Goal: Task Accomplishment & Management: Complete application form

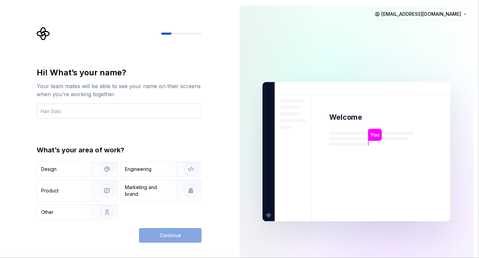
click at [57, 112] on input "text" at bounding box center [119, 111] width 165 height 15
type input "sytherrr"
click at [65, 170] on div "Design" at bounding box center [62, 169] width 42 height 7
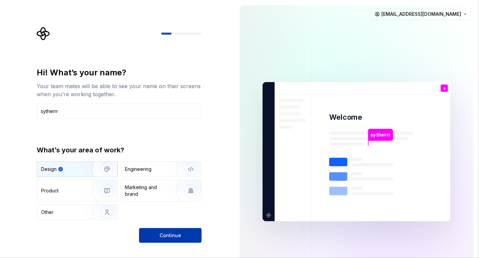
click at [162, 234] on span "Continue" at bounding box center [170, 235] width 22 height 7
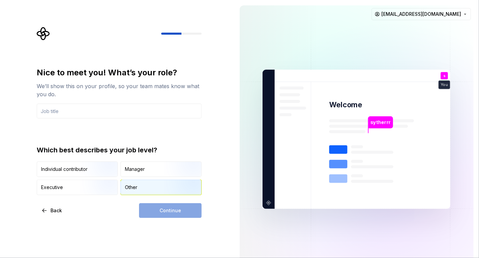
click at [136, 184] on div "Other" at bounding box center [131, 187] width 12 height 7
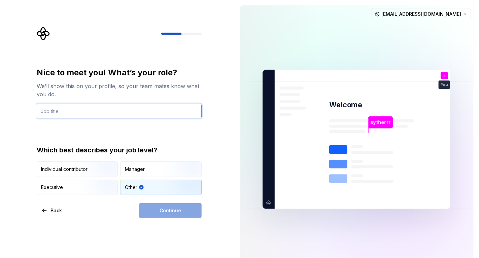
click at [65, 109] on input "text" at bounding box center [119, 111] width 165 height 15
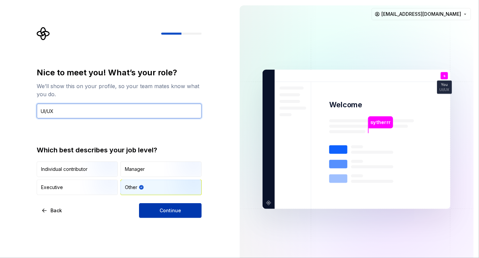
type input "UI/UX"
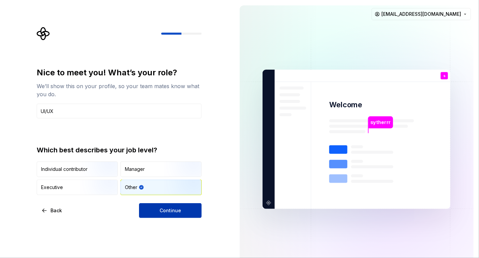
click at [152, 208] on button "Continue" at bounding box center [170, 210] width 63 height 15
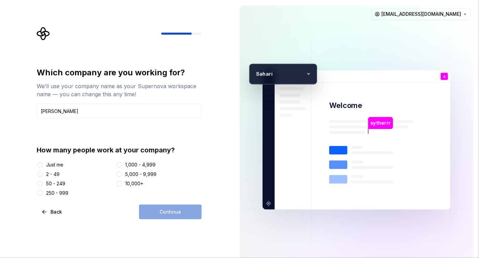
type input "Sahari"
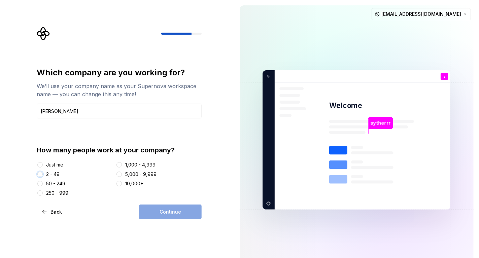
click at [41, 174] on button "2 - 49" at bounding box center [39, 174] width 5 height 5
click at [151, 207] on button "Continue" at bounding box center [170, 212] width 63 height 15
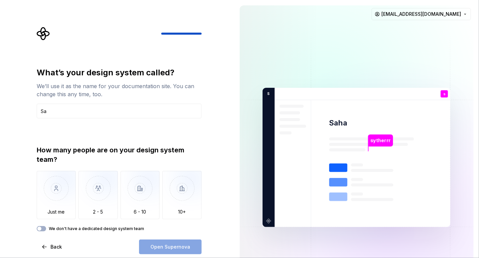
type input "S"
type input "d"
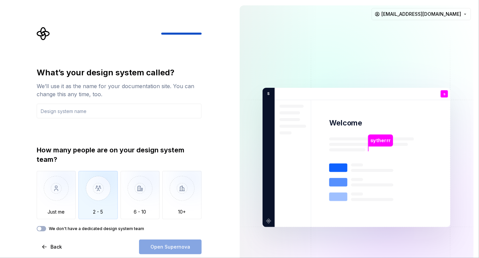
click at [100, 194] on img "button" at bounding box center [97, 193] width 39 height 45
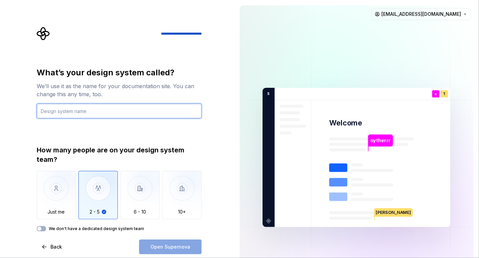
click at [56, 109] on input "text" at bounding box center [119, 111] width 165 height 15
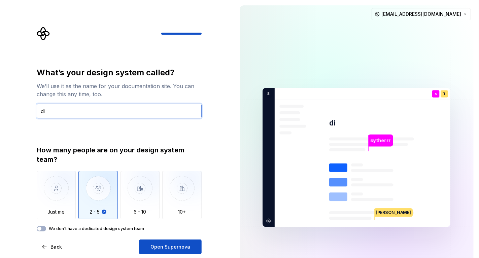
type input "d"
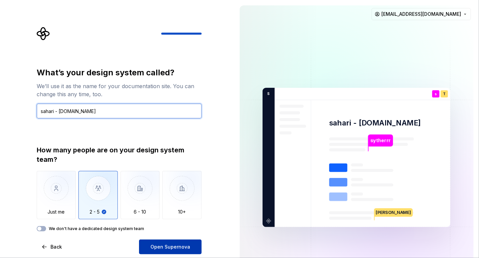
type input "sahari - ditemenin.id"
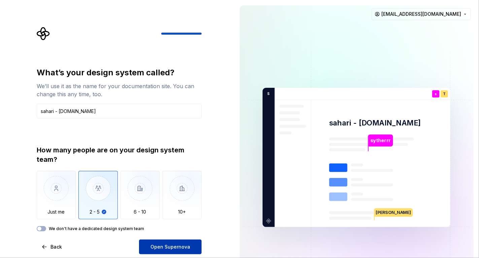
click at [157, 247] on span "Open Supernova" at bounding box center [170, 247] width 40 height 7
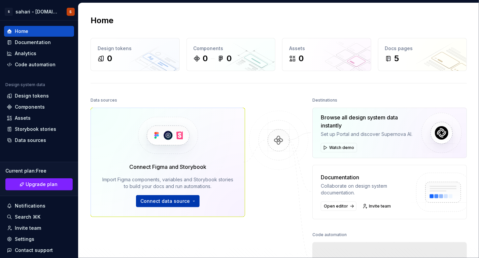
click at [164, 199] on span "Connect data source" at bounding box center [164, 201] width 49 height 7
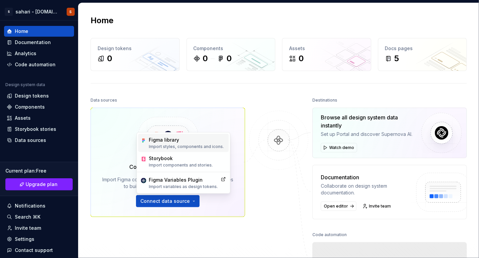
click at [166, 143] on div "Figma library" at bounding box center [186, 140] width 75 height 7
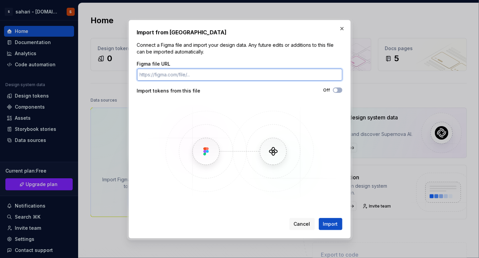
click at [174, 76] on input "Figma file URL" at bounding box center [239, 75] width 205 height 12
paste input "https://www.figma.com/design/DbirvnO8VZ38QrmN3BH4mX/ditemenin.id?node-id=0-1&t=…"
type input "https://www.figma.com/design/DbirvnO8VZ38QrmN3BH4mX/ditemenin.id?node-id=0-1&t=…"
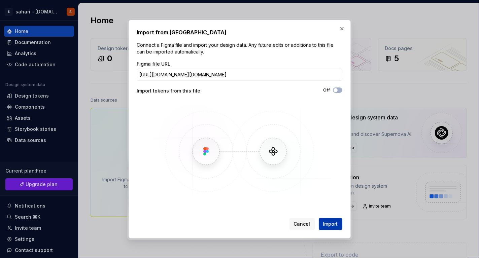
scroll to position [0, 0]
click at [328, 222] on span "Import" at bounding box center [330, 224] width 15 height 7
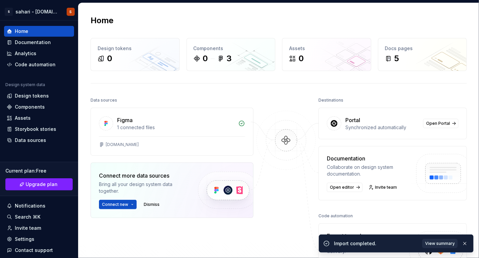
click at [438, 243] on span "View summary" at bounding box center [440, 243] width 30 height 5
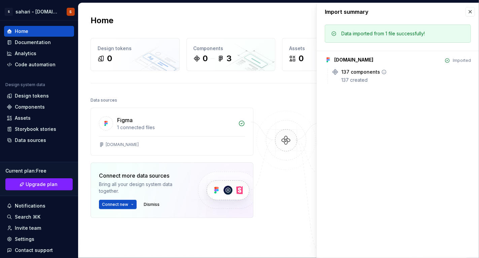
click at [355, 71] on div "137 components" at bounding box center [360, 72] width 39 height 7
click at [334, 74] on icon at bounding box center [335, 72] width 7 height 7
click at [270, 182] on img at bounding box center [285, 147] width 65 height 73
click at [152, 147] on div "ditemenin.id" at bounding box center [172, 145] width 162 height 19
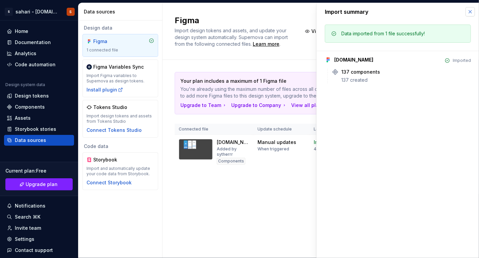
click at [470, 13] on button "button" at bounding box center [469, 11] width 9 height 9
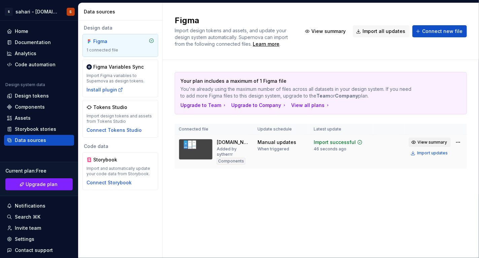
click at [431, 141] on span "View summary" at bounding box center [432, 142] width 30 height 5
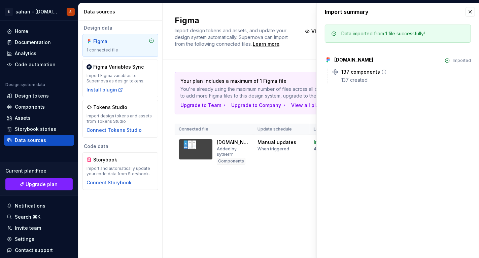
click at [349, 77] on div "137 created" at bounding box center [406, 80] width 130 height 7
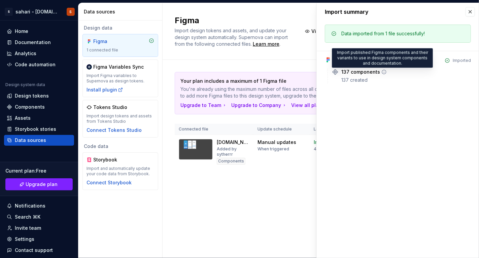
click at [381, 72] on icon at bounding box center [383, 71] width 5 height 5
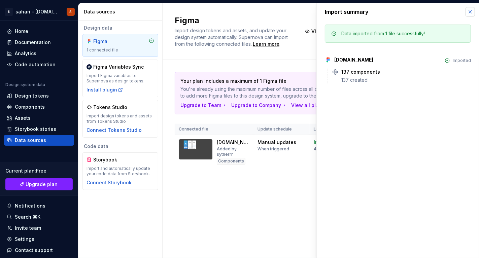
click at [467, 13] on button "button" at bounding box center [469, 11] width 9 height 9
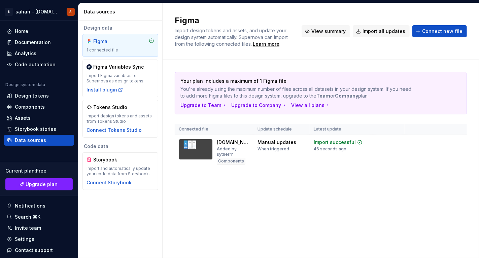
click at [319, 31] on span "View summary" at bounding box center [328, 31] width 34 height 7
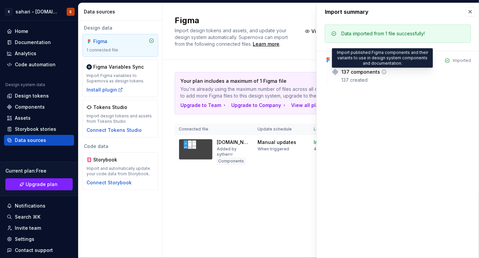
click at [383, 70] on icon at bounding box center [383, 71] width 5 height 5
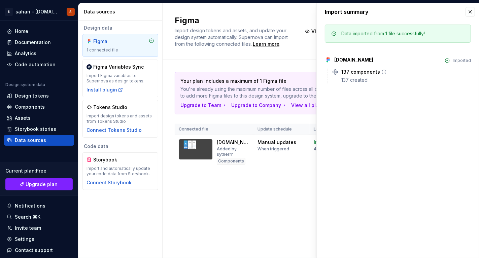
click at [349, 81] on div "137 created" at bounding box center [406, 80] width 130 height 7
click at [469, 12] on button "button" at bounding box center [469, 11] width 9 height 9
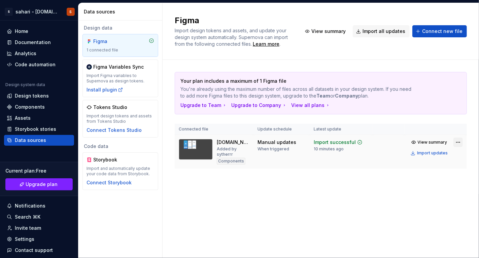
click at [457, 141] on html "S sahari - ditemenin.id S Home Documentation Analytics Code automation Design s…" at bounding box center [239, 129] width 479 height 258
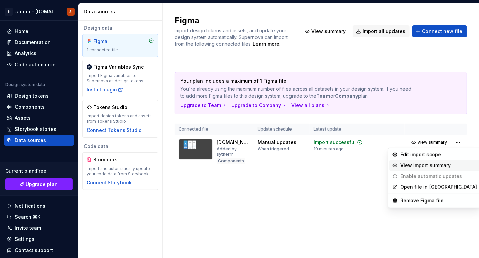
click at [410, 165] on div "View import summary" at bounding box center [438, 165] width 77 height 7
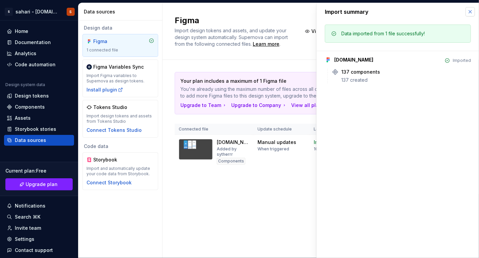
click at [468, 12] on button "button" at bounding box center [469, 11] width 9 height 9
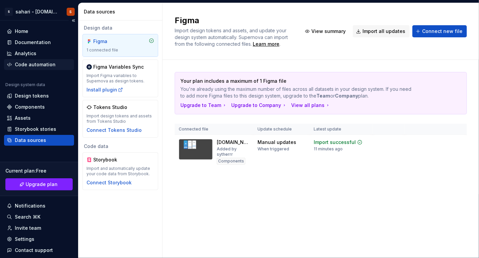
click at [25, 65] on div "Code automation" at bounding box center [35, 64] width 41 height 7
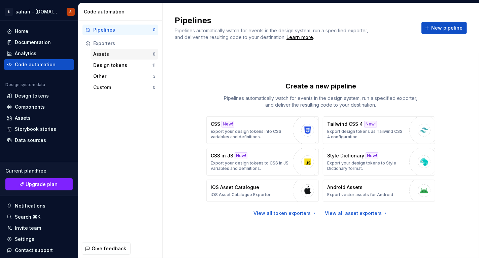
click at [108, 54] on div "Assets" at bounding box center [123, 54] width 60 height 7
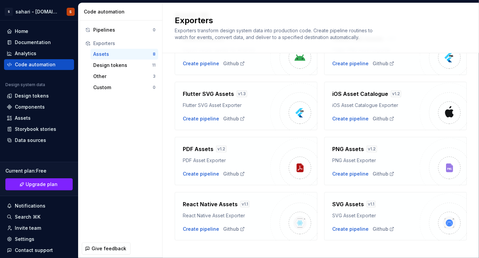
scroll to position [56, 0]
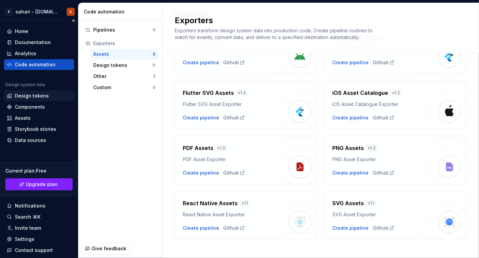
click at [33, 97] on div "Design tokens" at bounding box center [32, 96] width 34 height 7
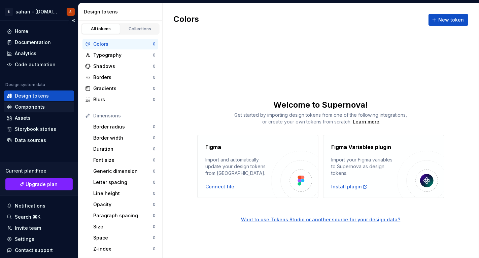
click at [40, 108] on div "Components" at bounding box center [30, 107] width 30 height 7
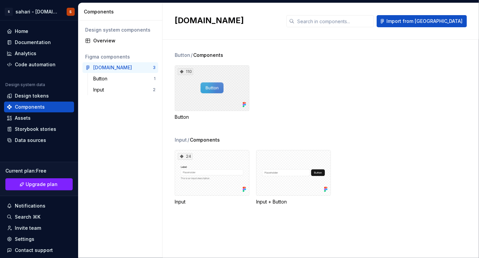
click at [210, 76] on div "110" at bounding box center [212, 88] width 75 height 46
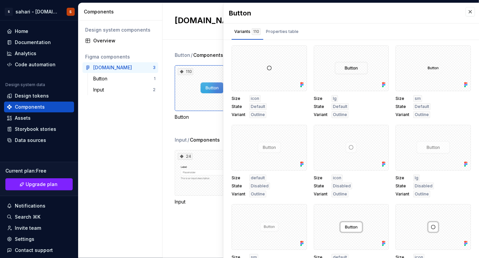
click at [142, 154] on div "Design system components Overview Figma components ditemenin.id 3 Button 1 Inpu…" at bounding box center [120, 140] width 84 height 238
click at [467, 12] on button "button" at bounding box center [469, 11] width 9 height 9
